Goal: Transaction & Acquisition: Purchase product/service

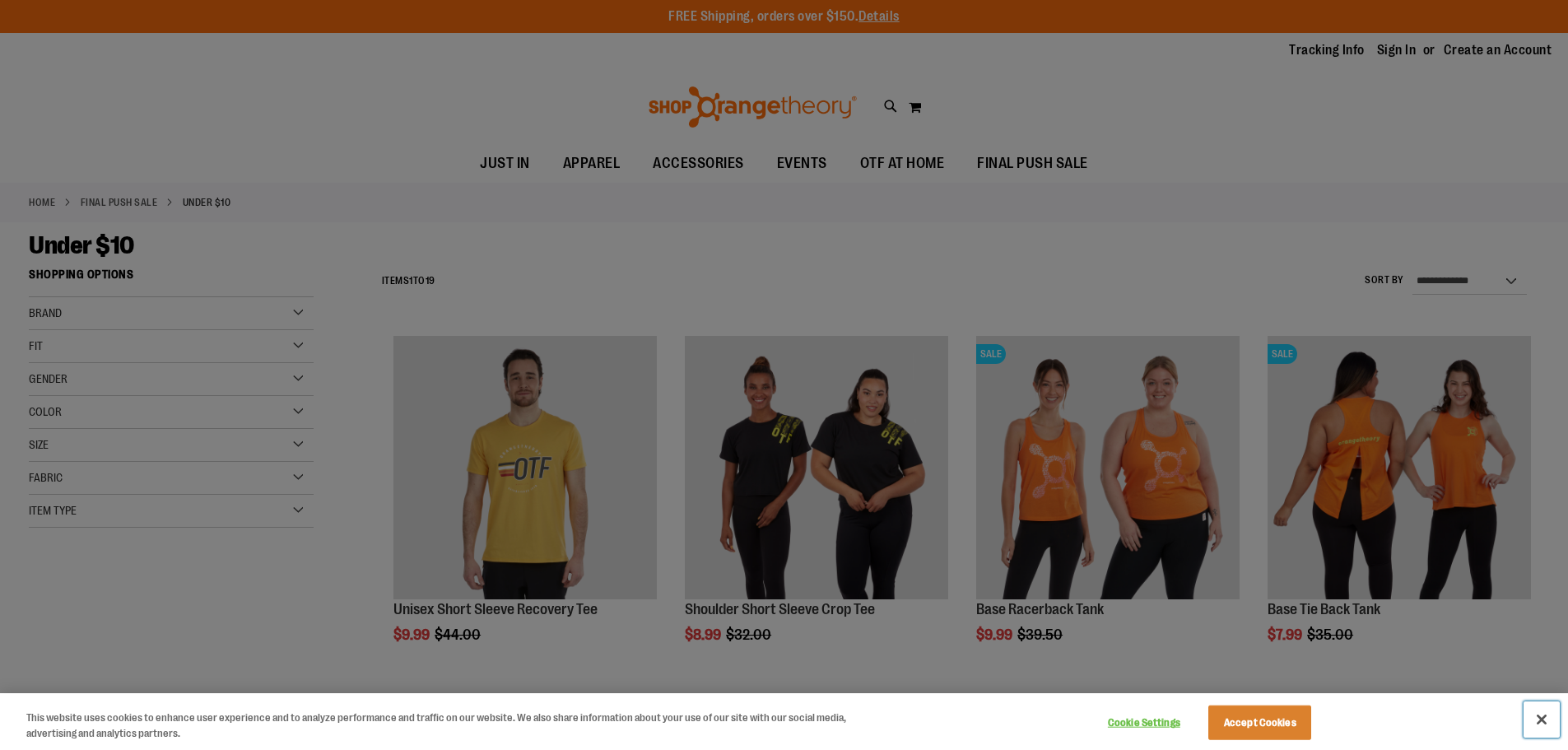
click at [1542, 719] on button "Close" at bounding box center [1542, 719] width 36 height 36
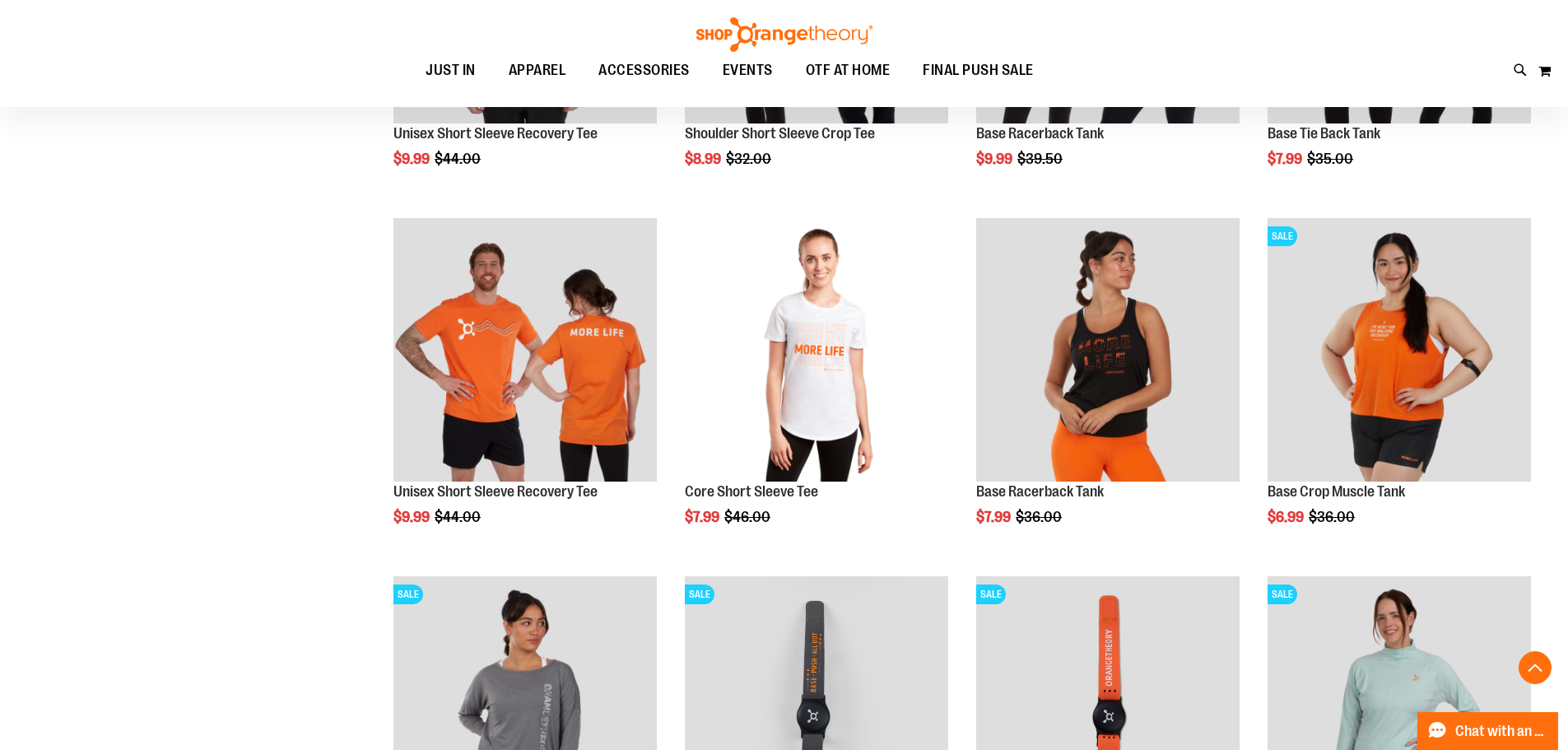
scroll to position [493, 0]
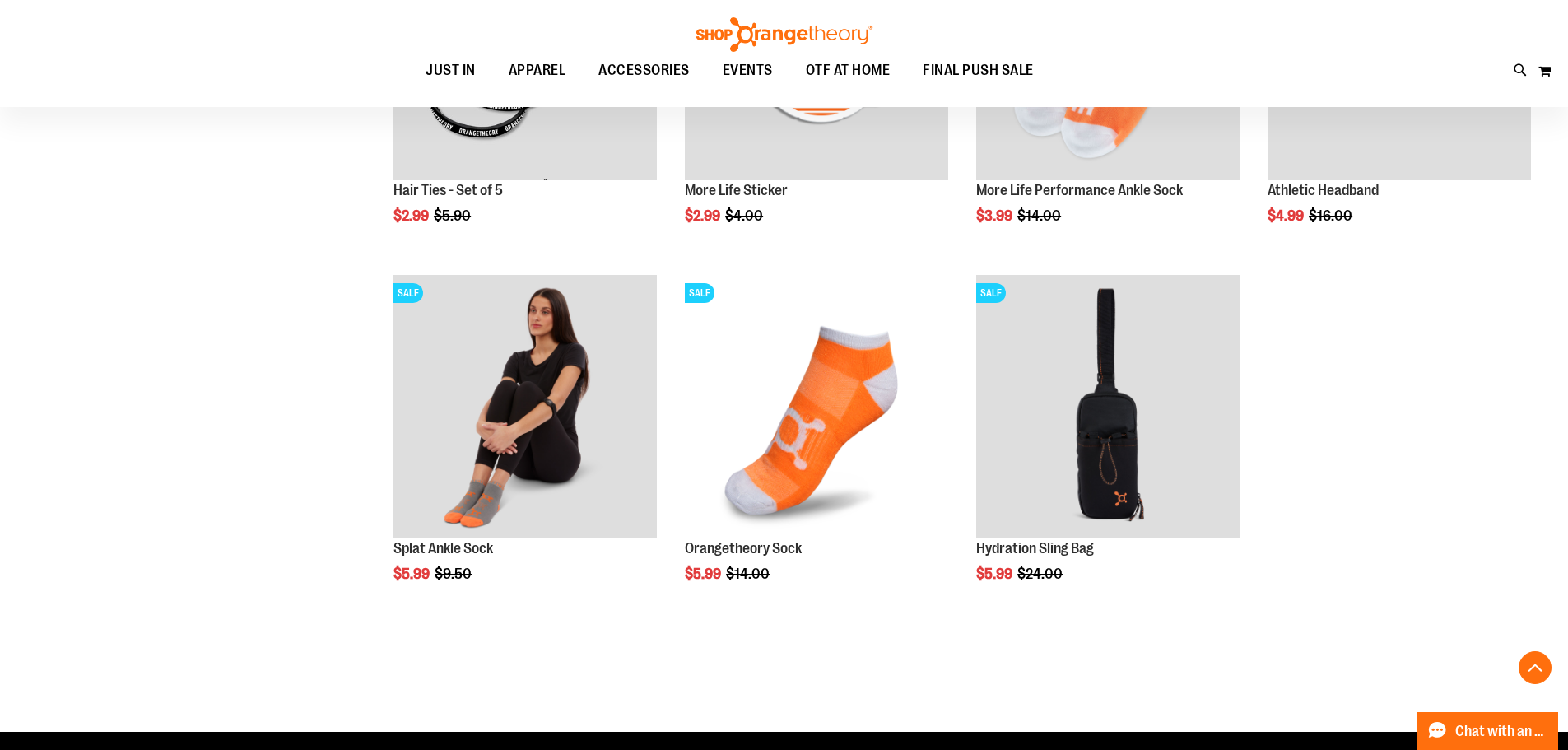
scroll to position [1564, 0]
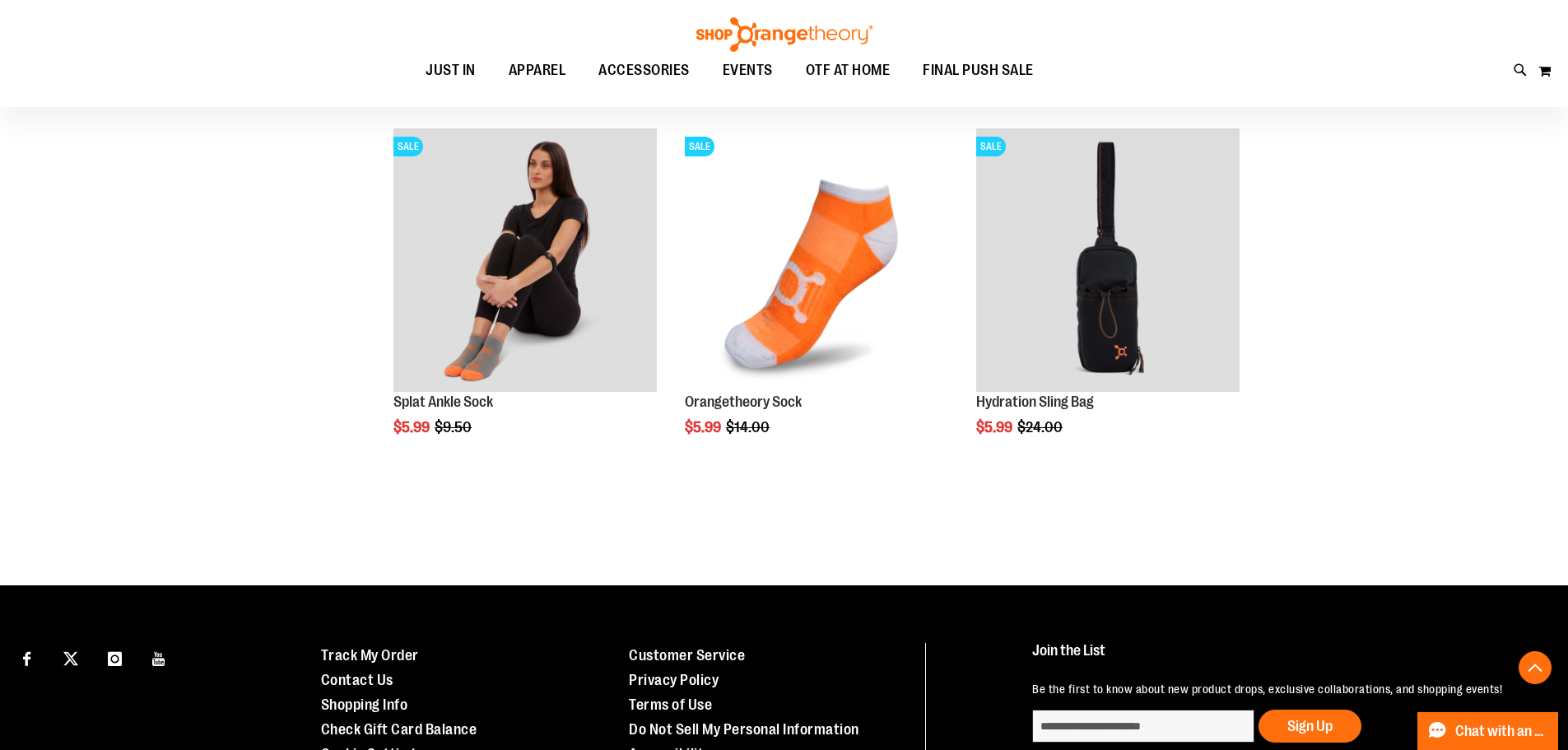
scroll to position [1646, 0]
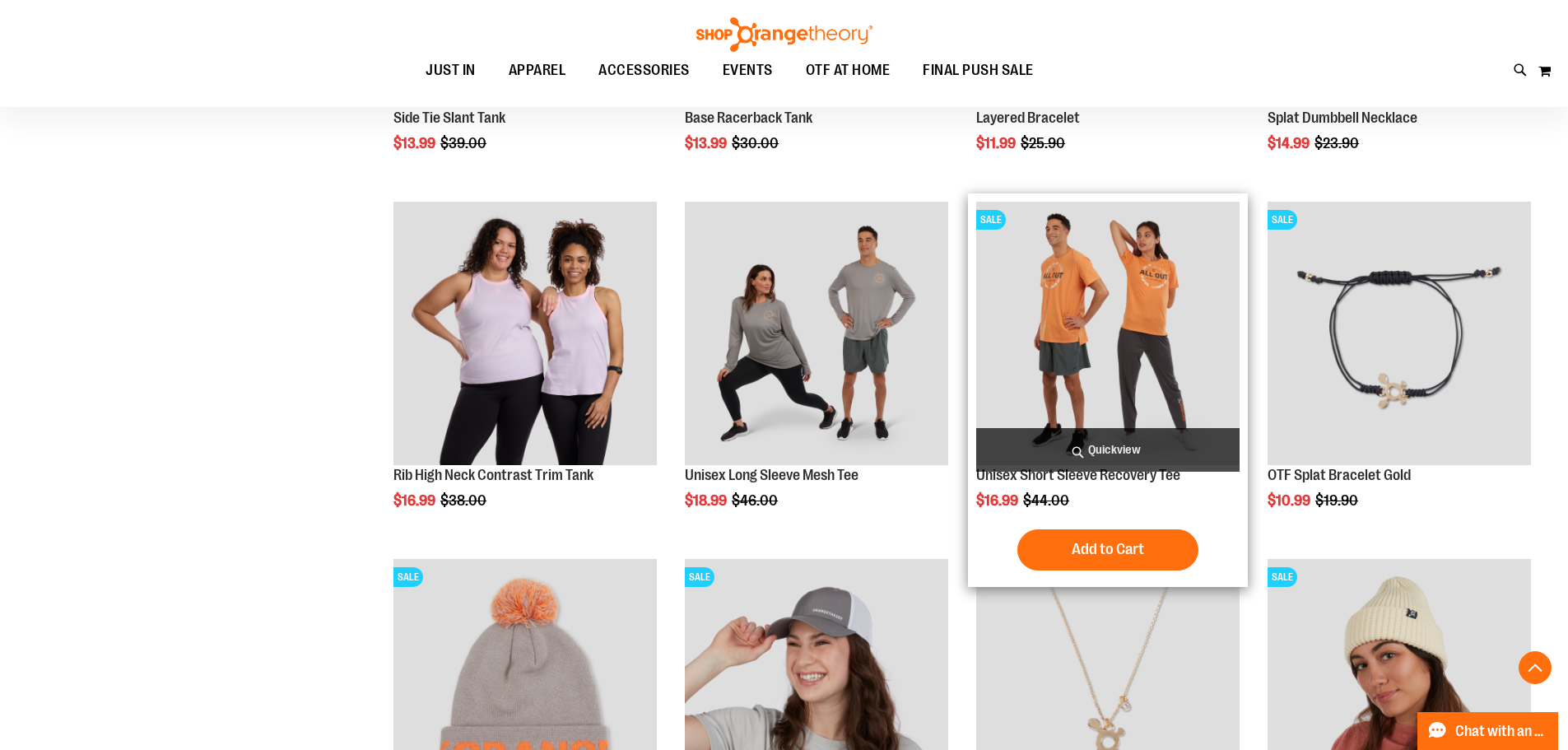
scroll to position [1564, 0]
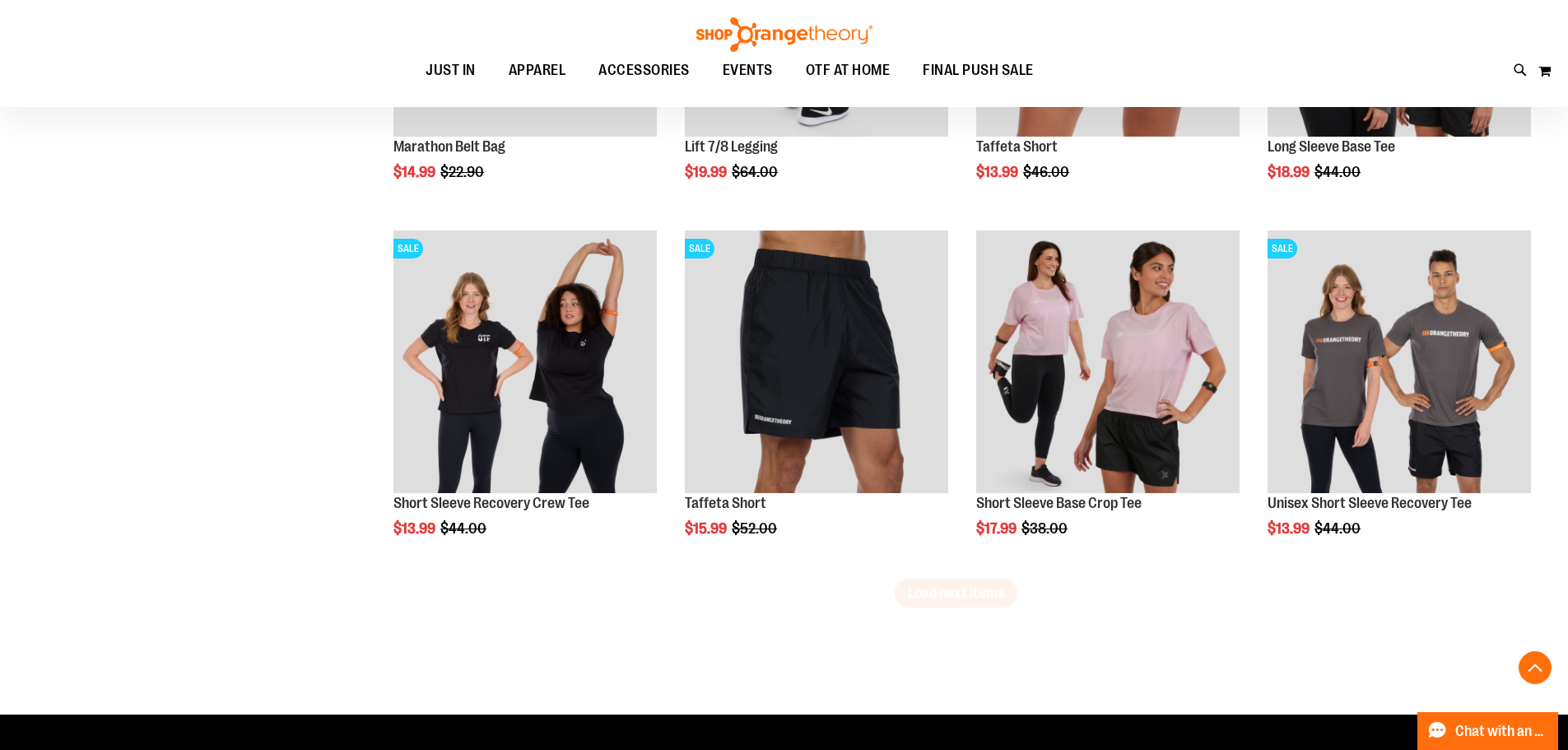
scroll to position [2963, 0]
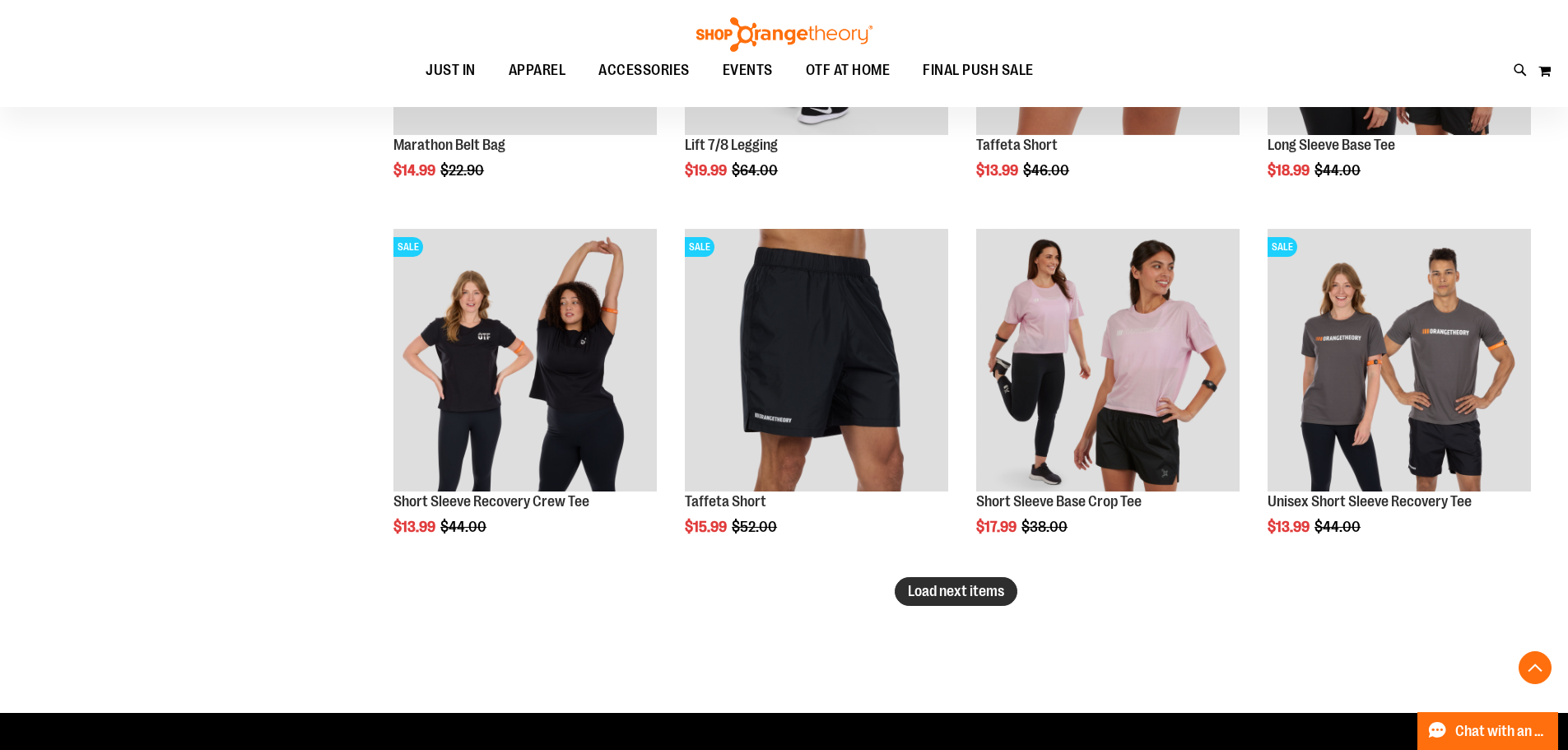
click at [917, 599] on span "Load next items" at bounding box center [956, 591] width 96 height 17
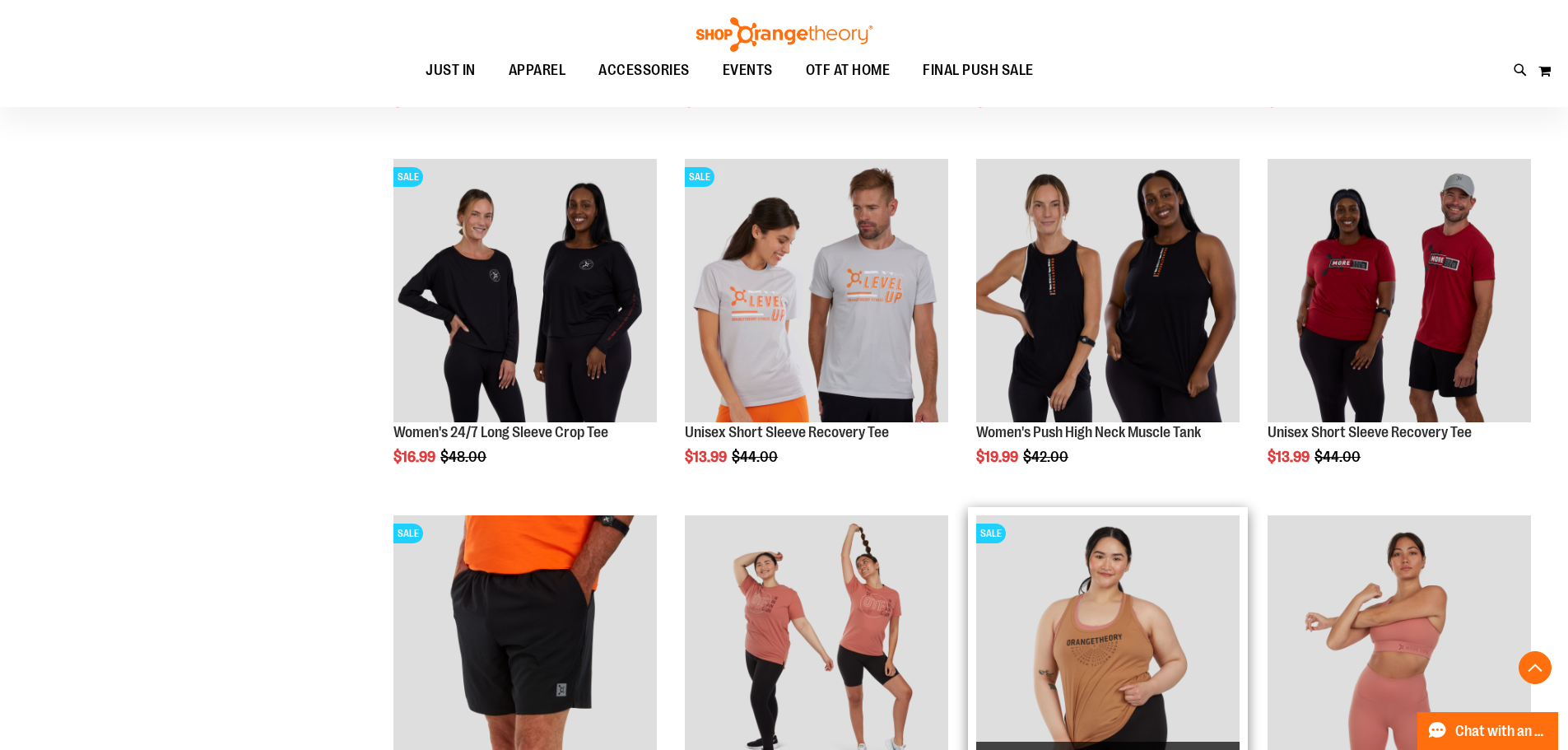
scroll to position [4033, 0]
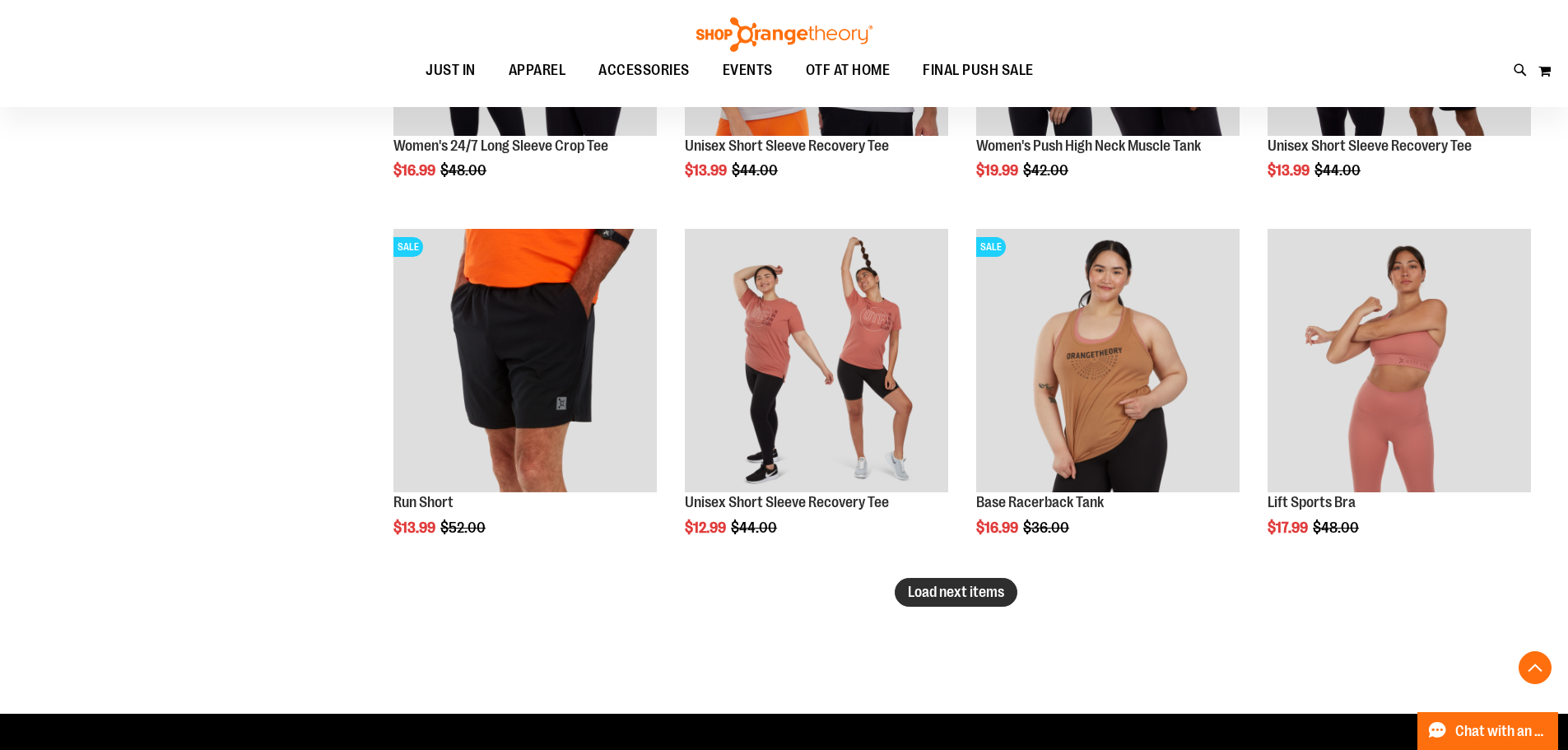
click at [957, 596] on span "Load next items" at bounding box center [956, 592] width 96 height 17
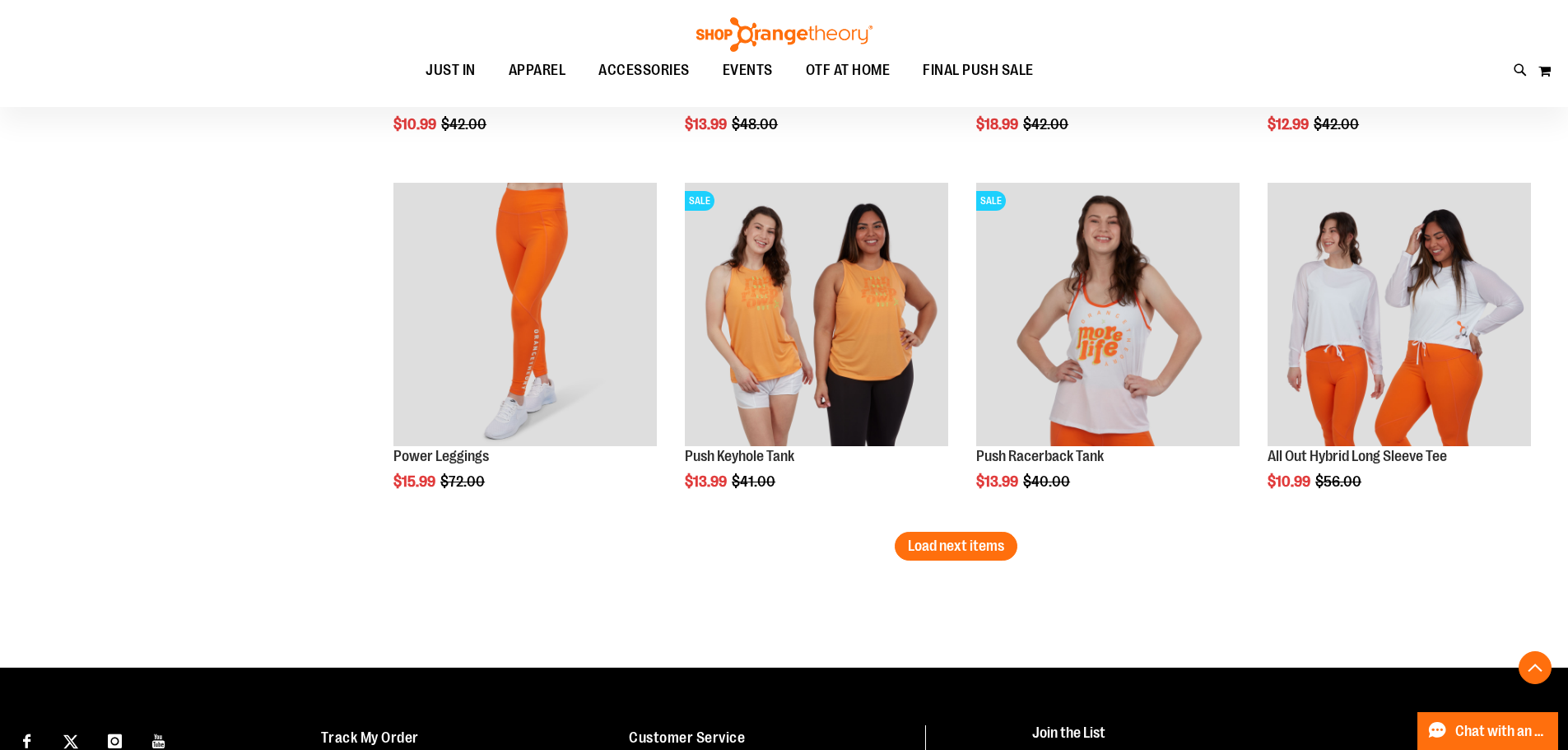
scroll to position [5128, 0]
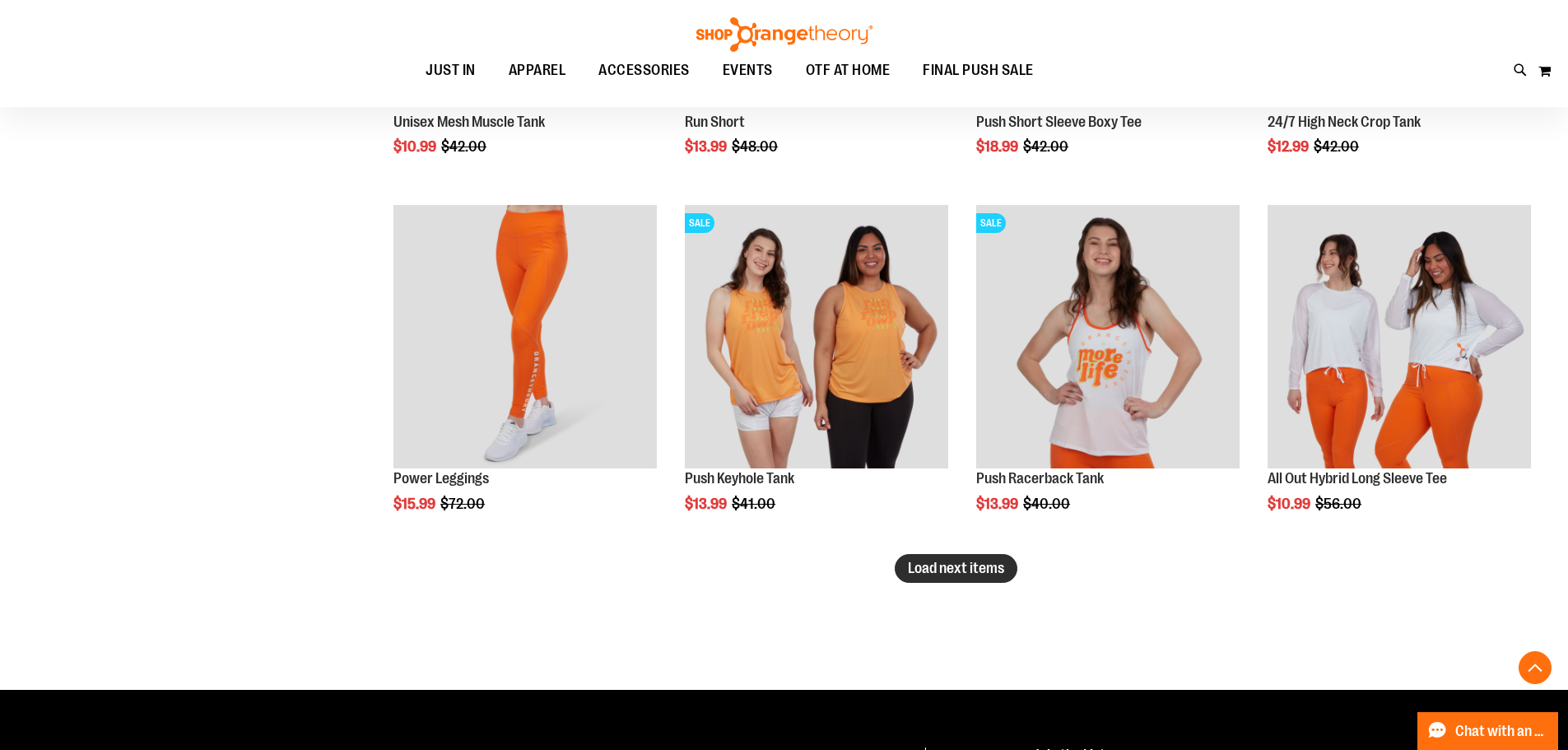
click at [913, 560] on span "Load next items" at bounding box center [956, 568] width 96 height 17
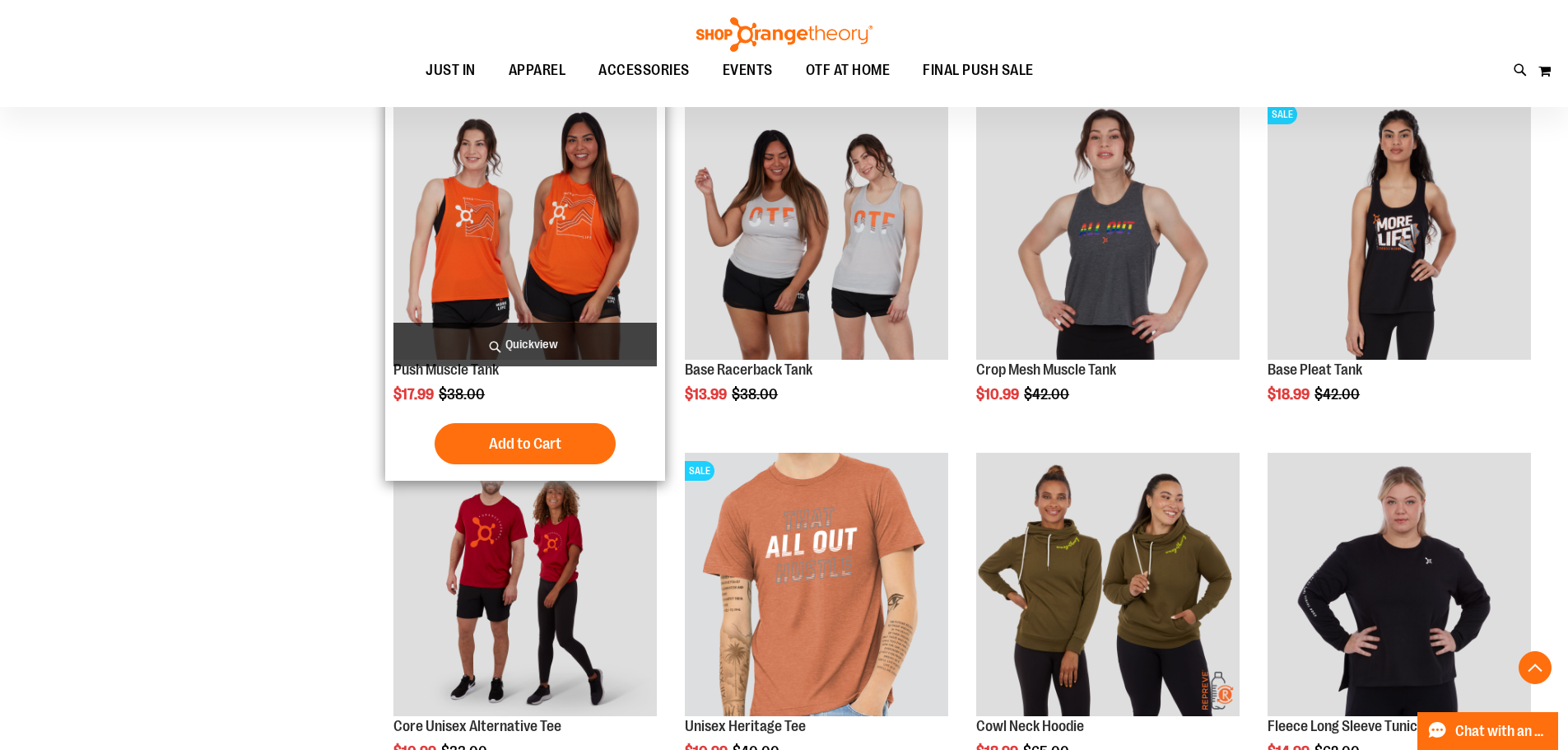
scroll to position [6363, 0]
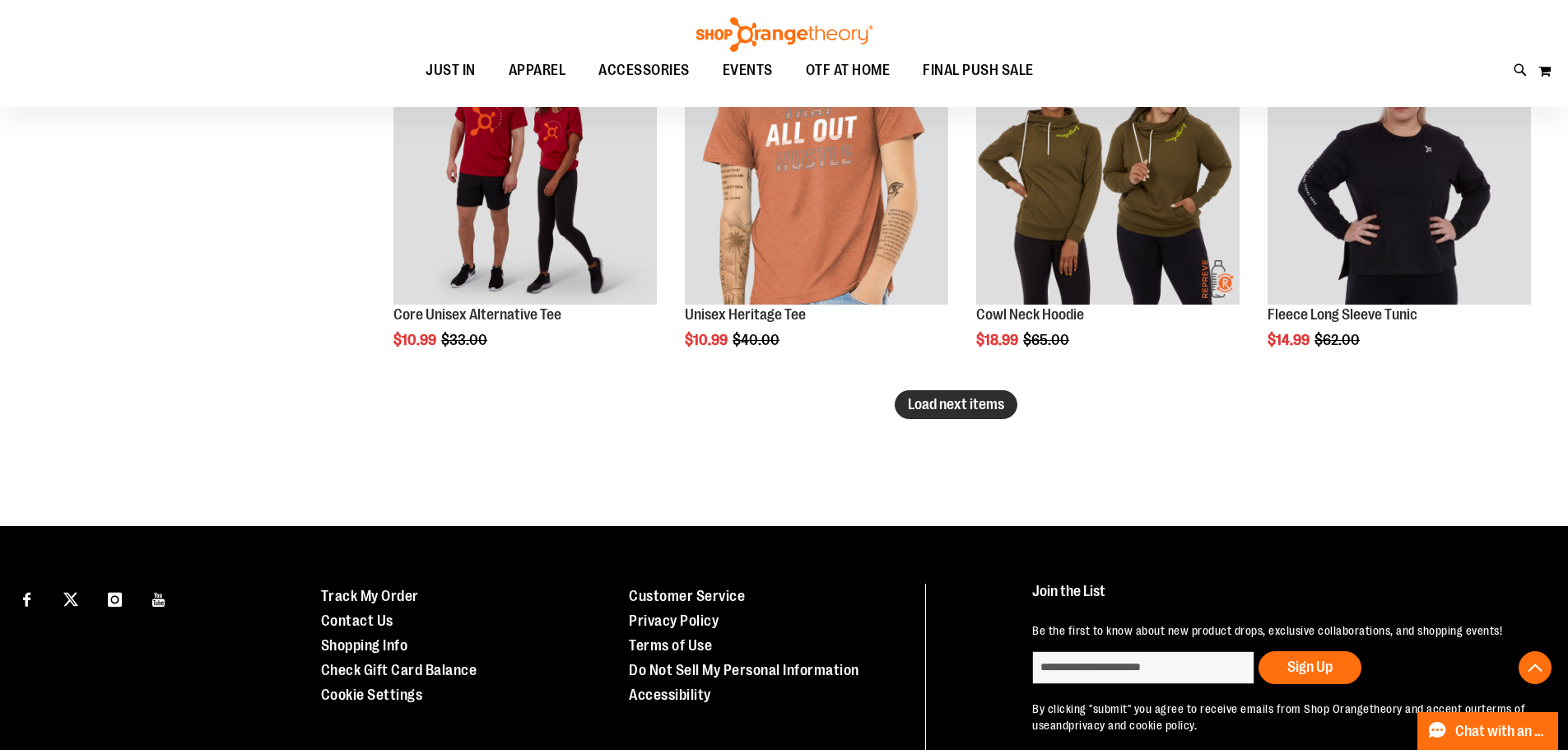
click at [938, 400] on span "Load next items" at bounding box center [956, 404] width 96 height 17
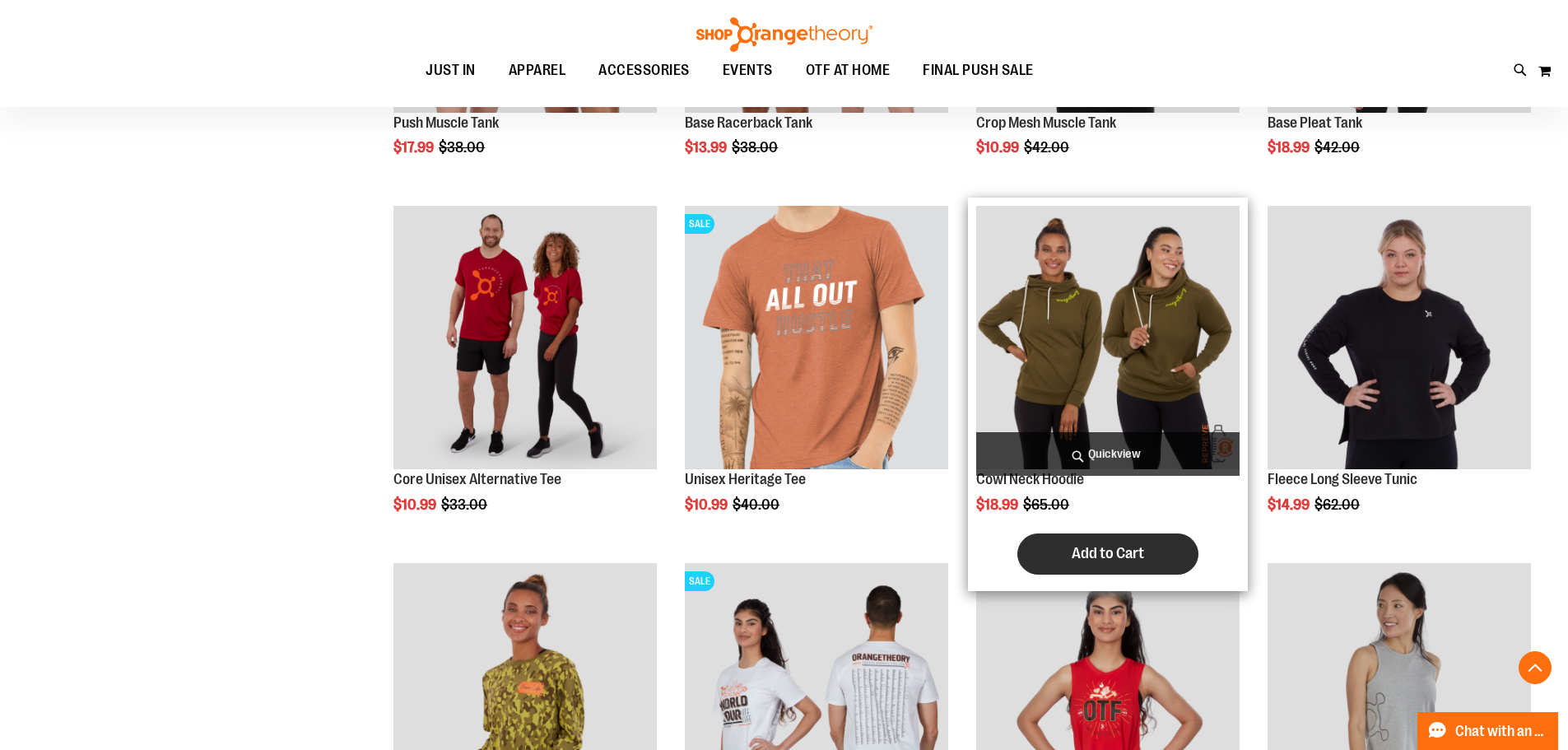
scroll to position [6527, 0]
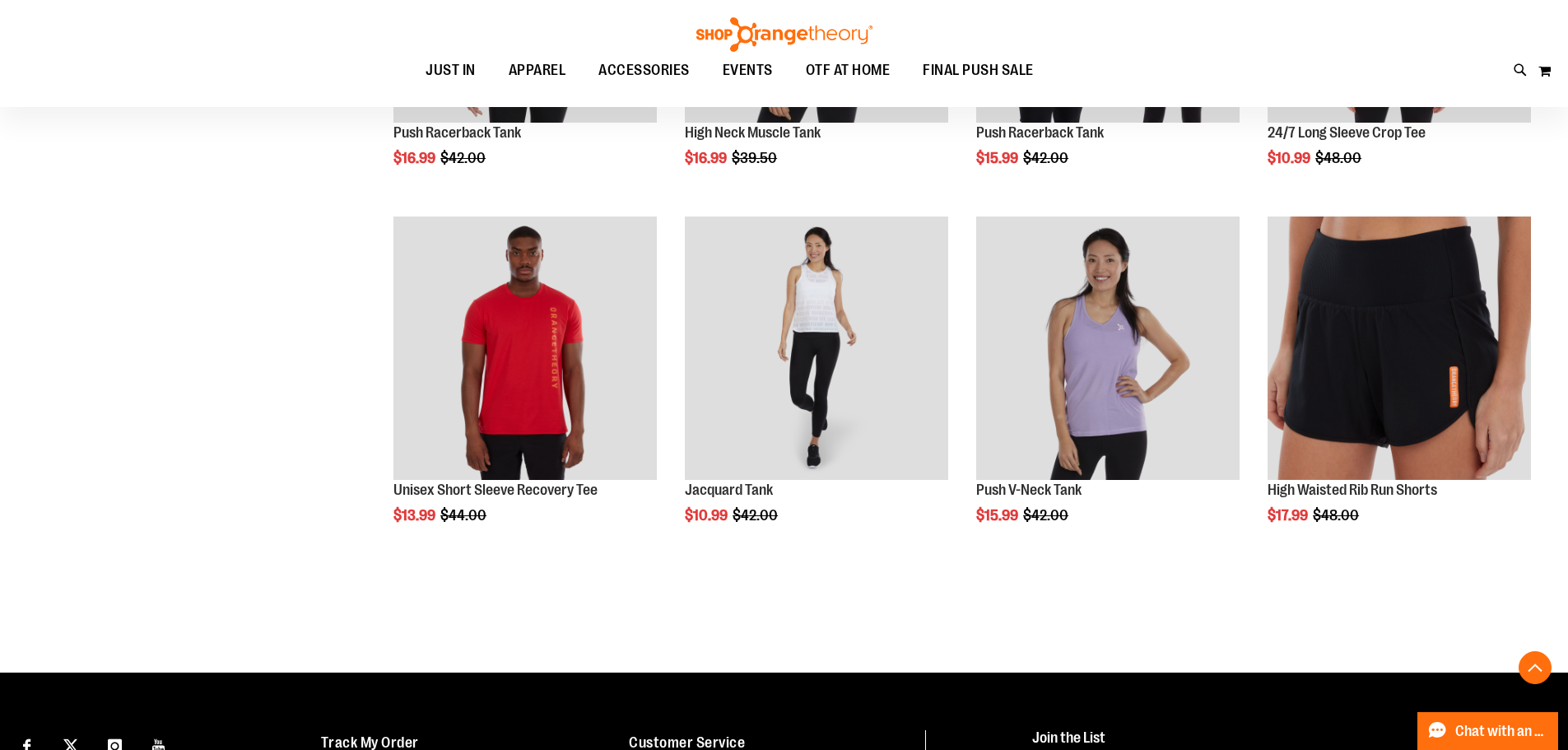
scroll to position [7269, 0]
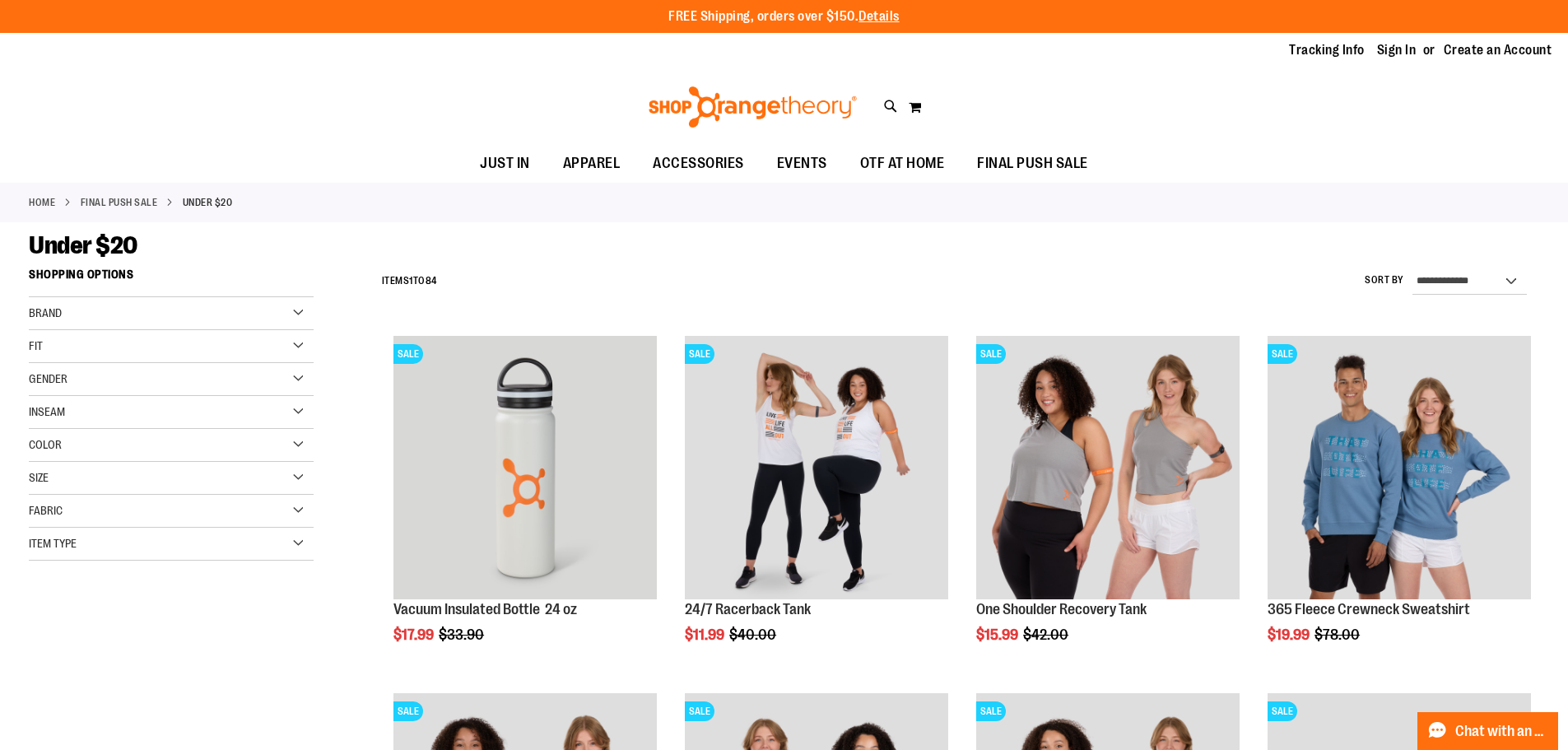
click at [291, 506] on div "Fabric" at bounding box center [171, 512] width 285 height 33
click at [38, 579] on link "Polyester 4 items" at bounding box center [161, 579] width 273 height 17
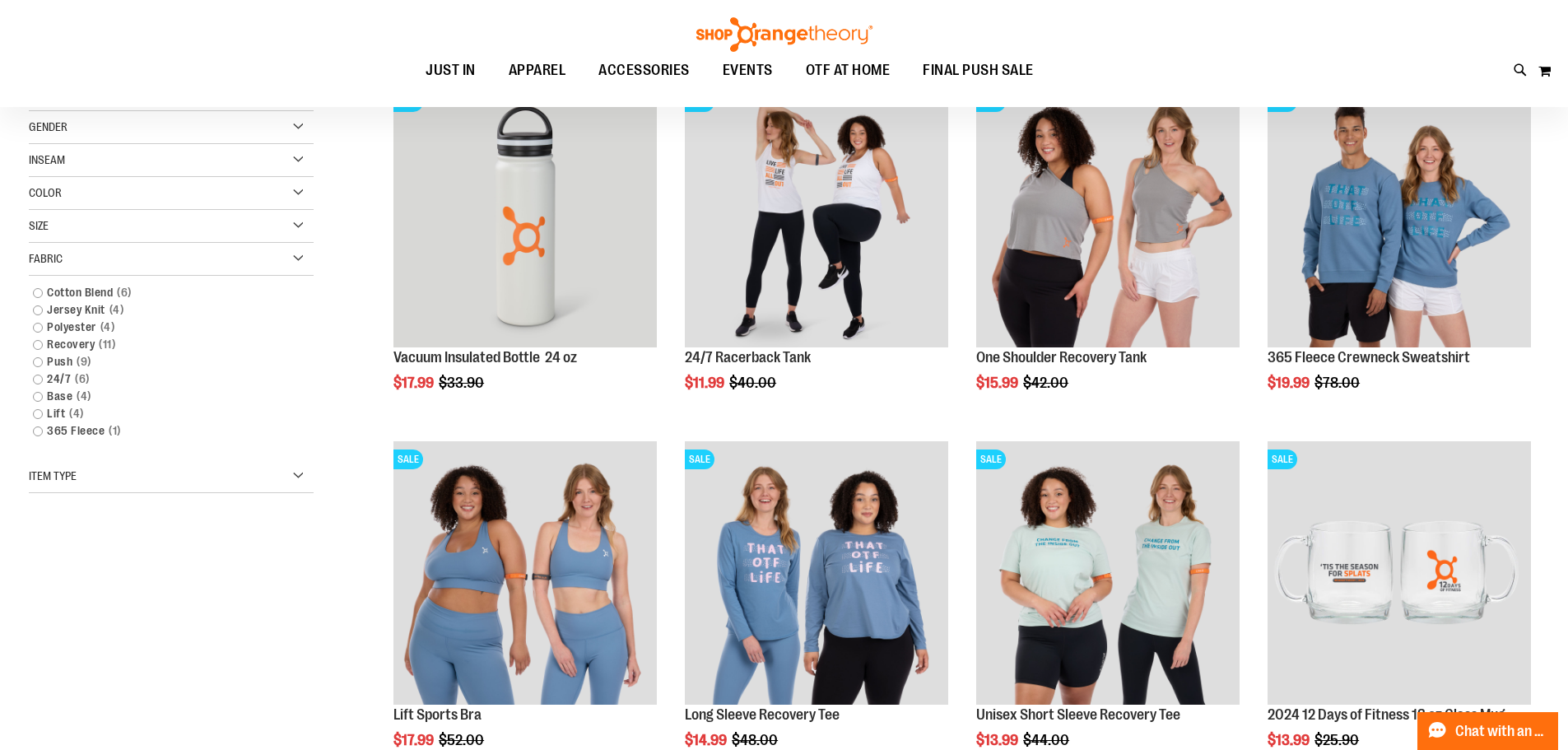
scroll to position [260, 0]
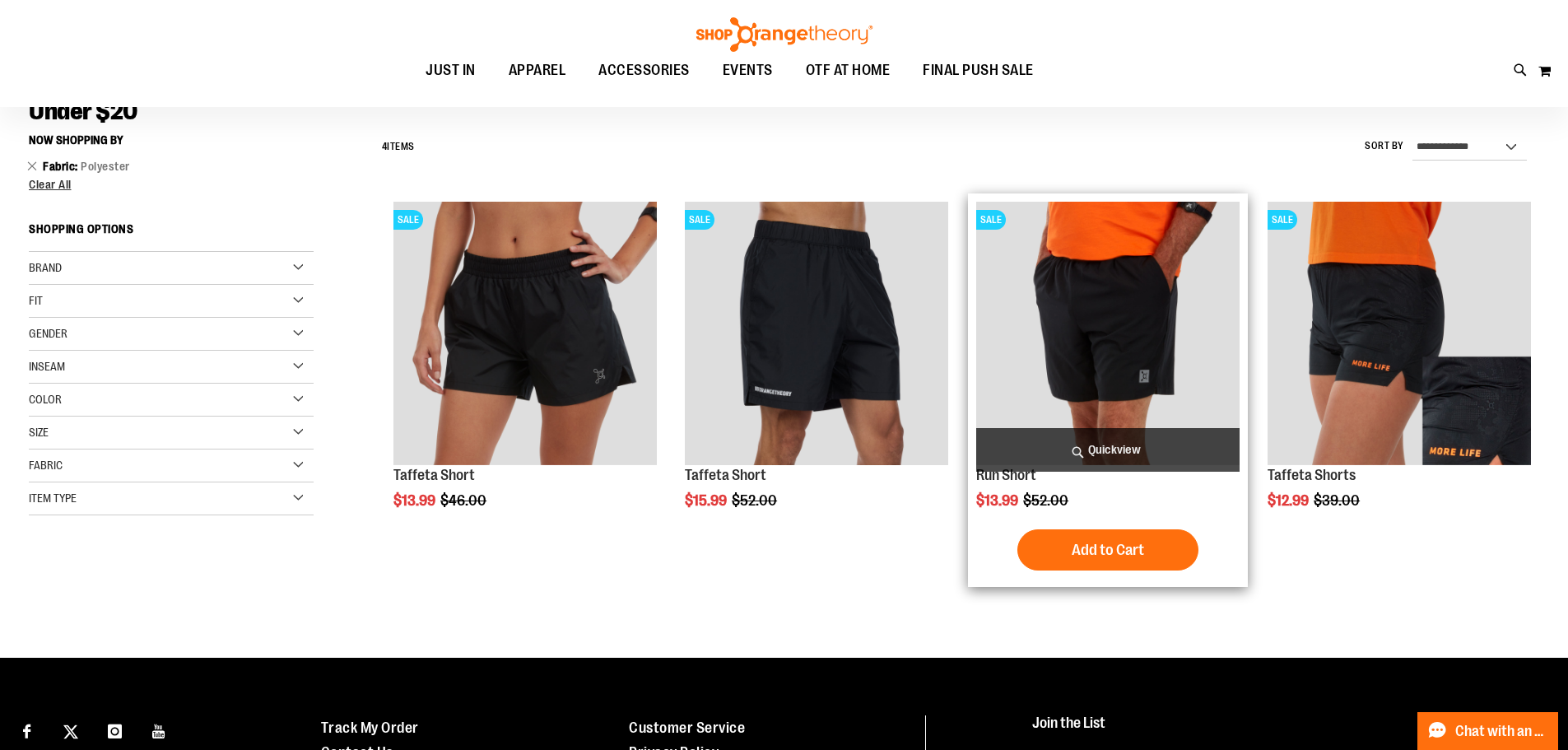
scroll to position [95, 0]
